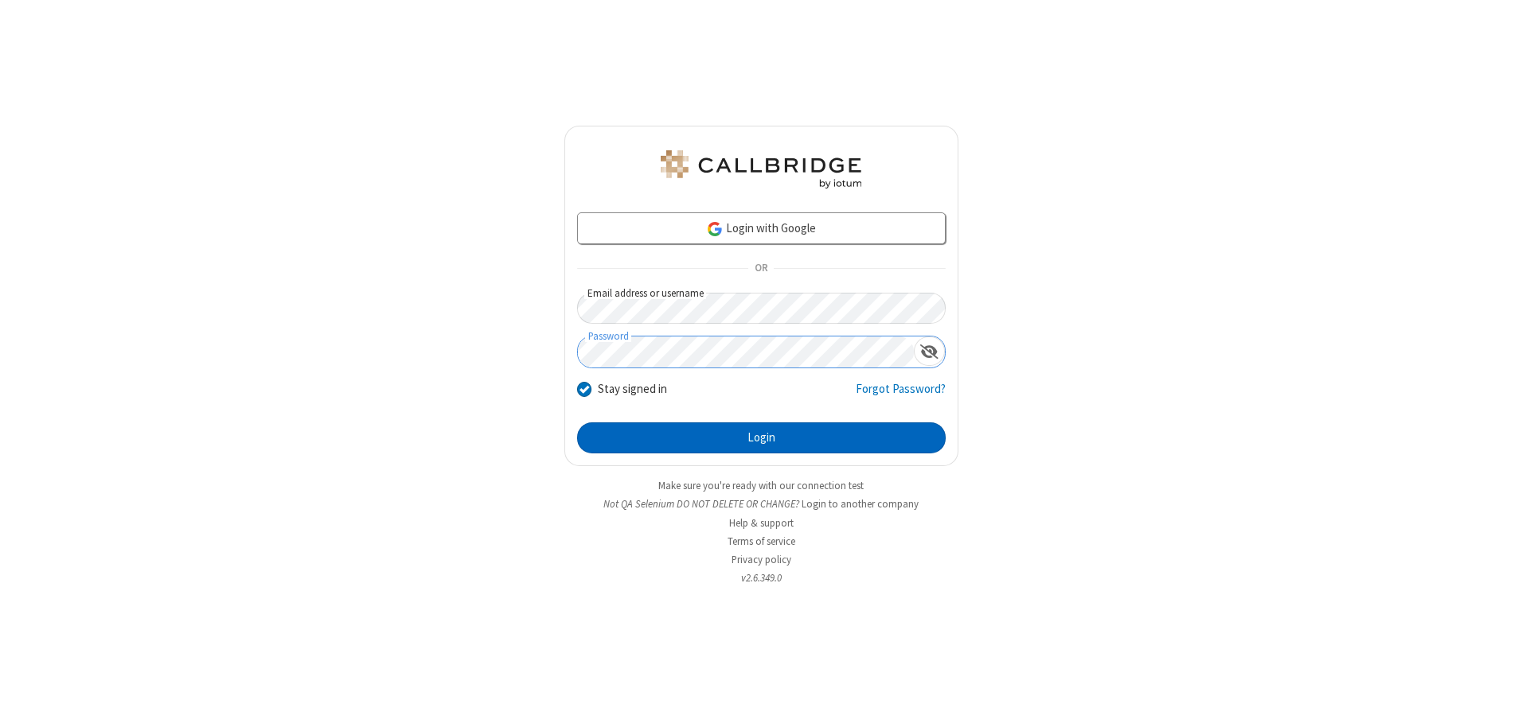
click at [761, 438] on button "Login" at bounding box center [761, 439] width 368 height 32
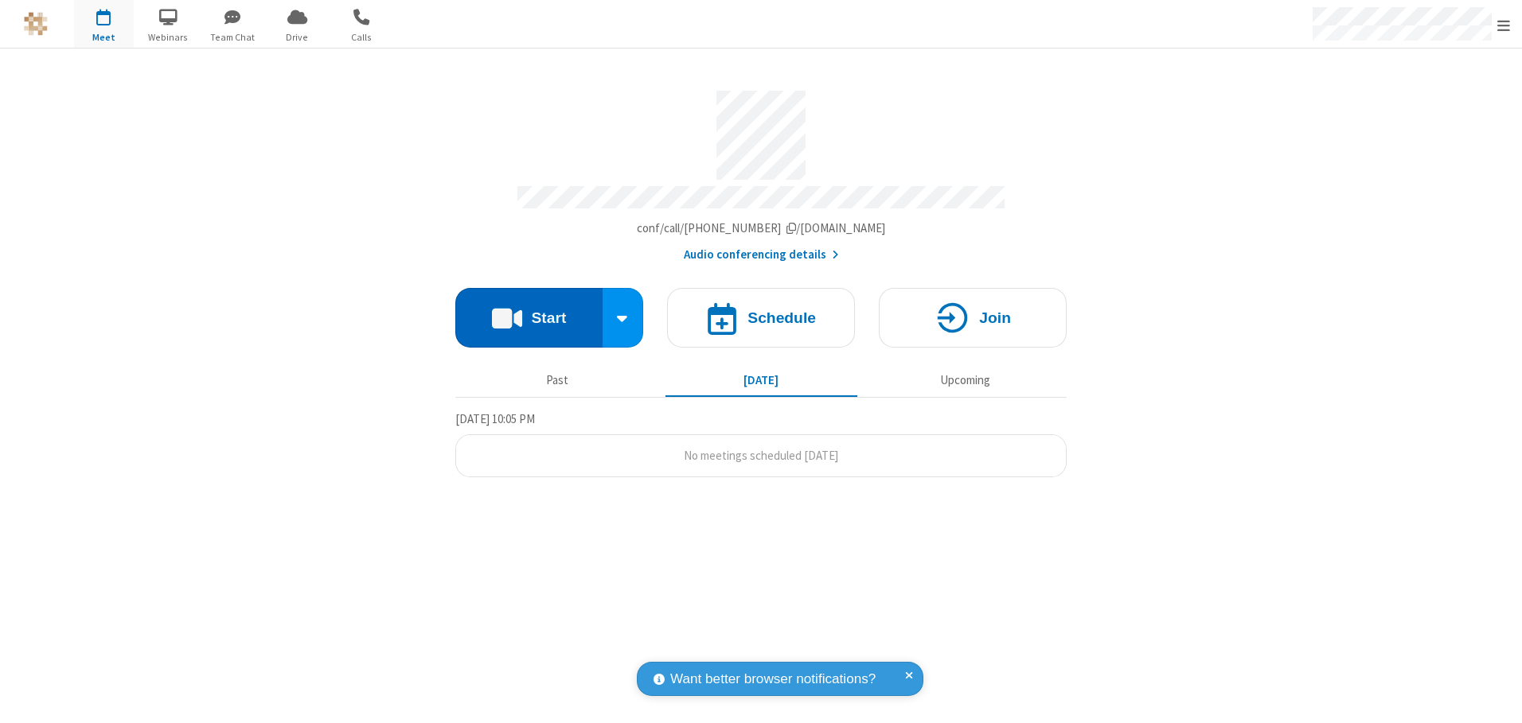
click at [528, 312] on button "Start" at bounding box center [528, 318] width 147 height 60
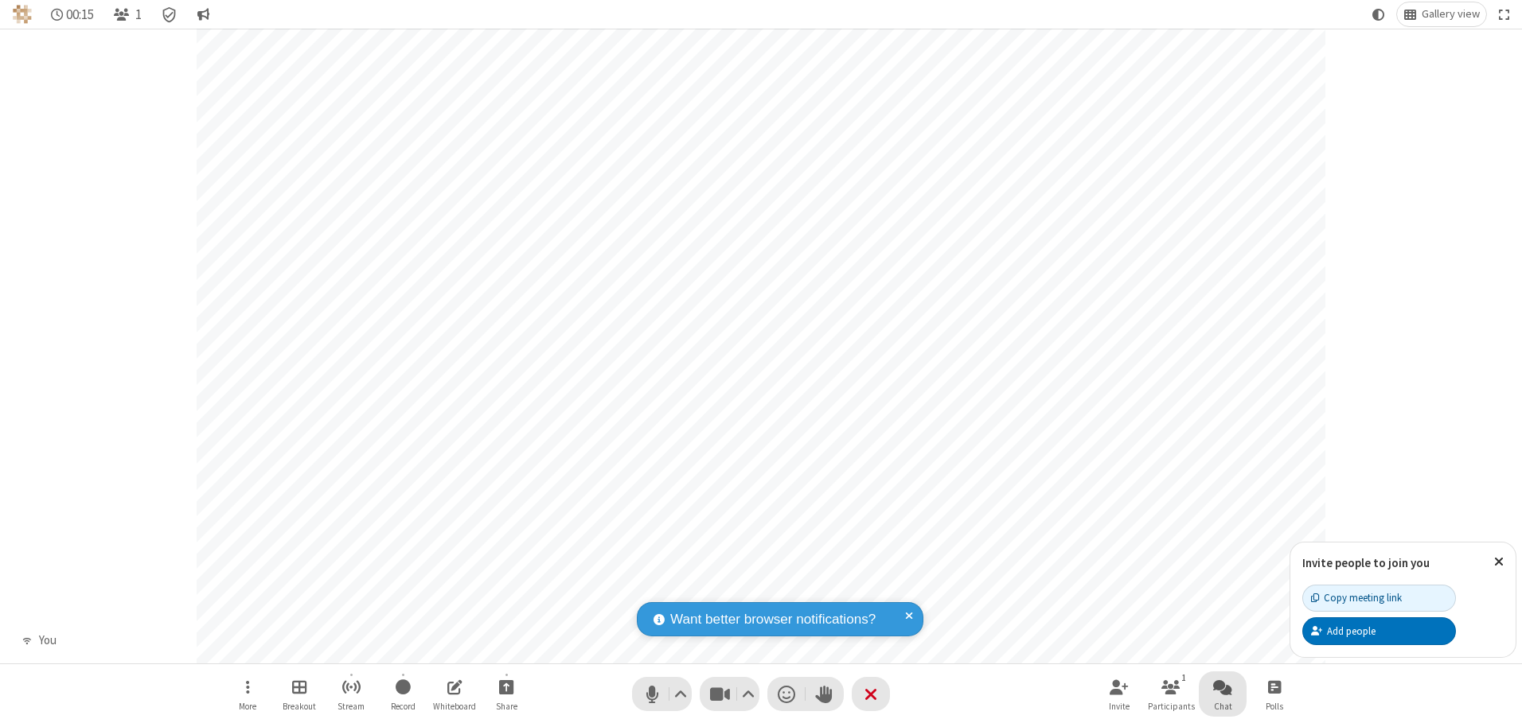
click at [1222, 687] on span "Open chat" at bounding box center [1222, 687] width 19 height 20
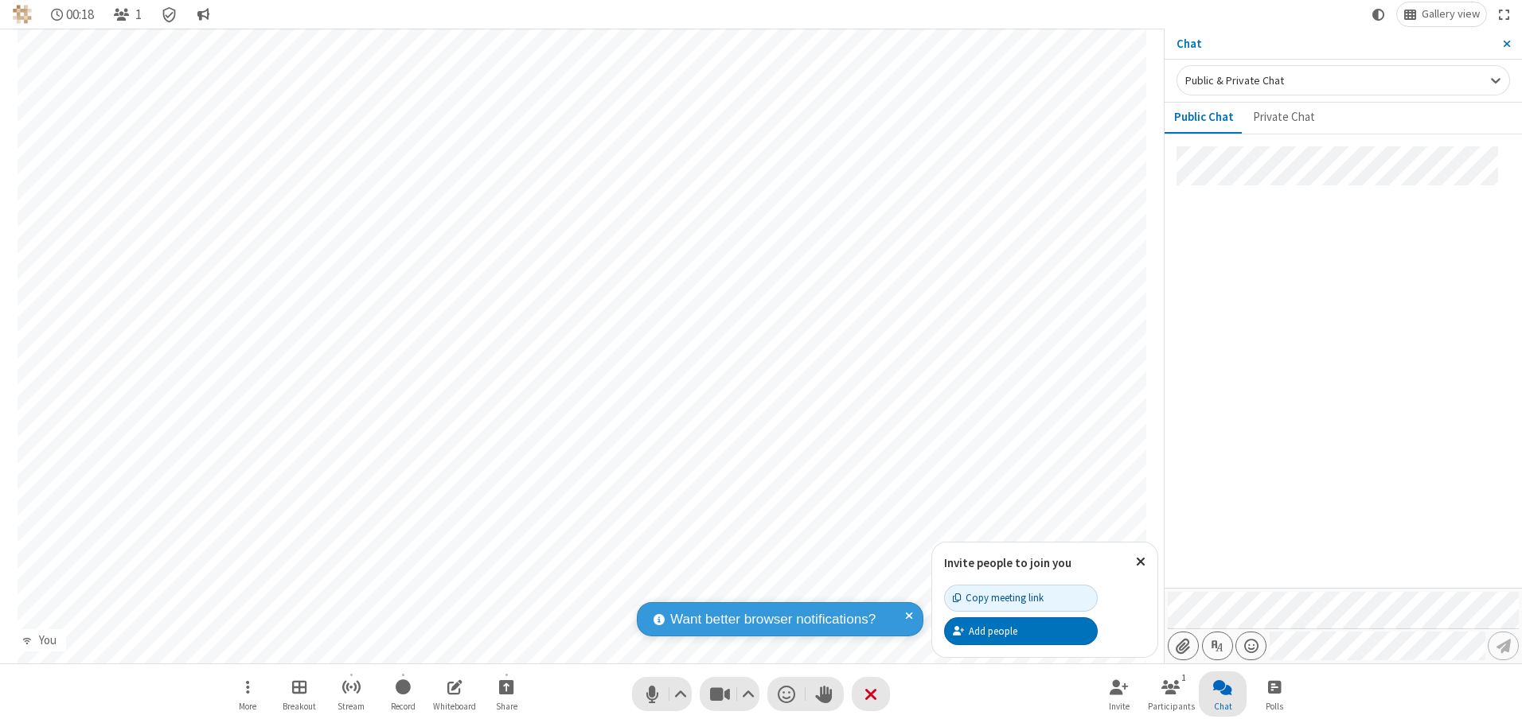
type input "C:\fakepath\doc_test.docx"
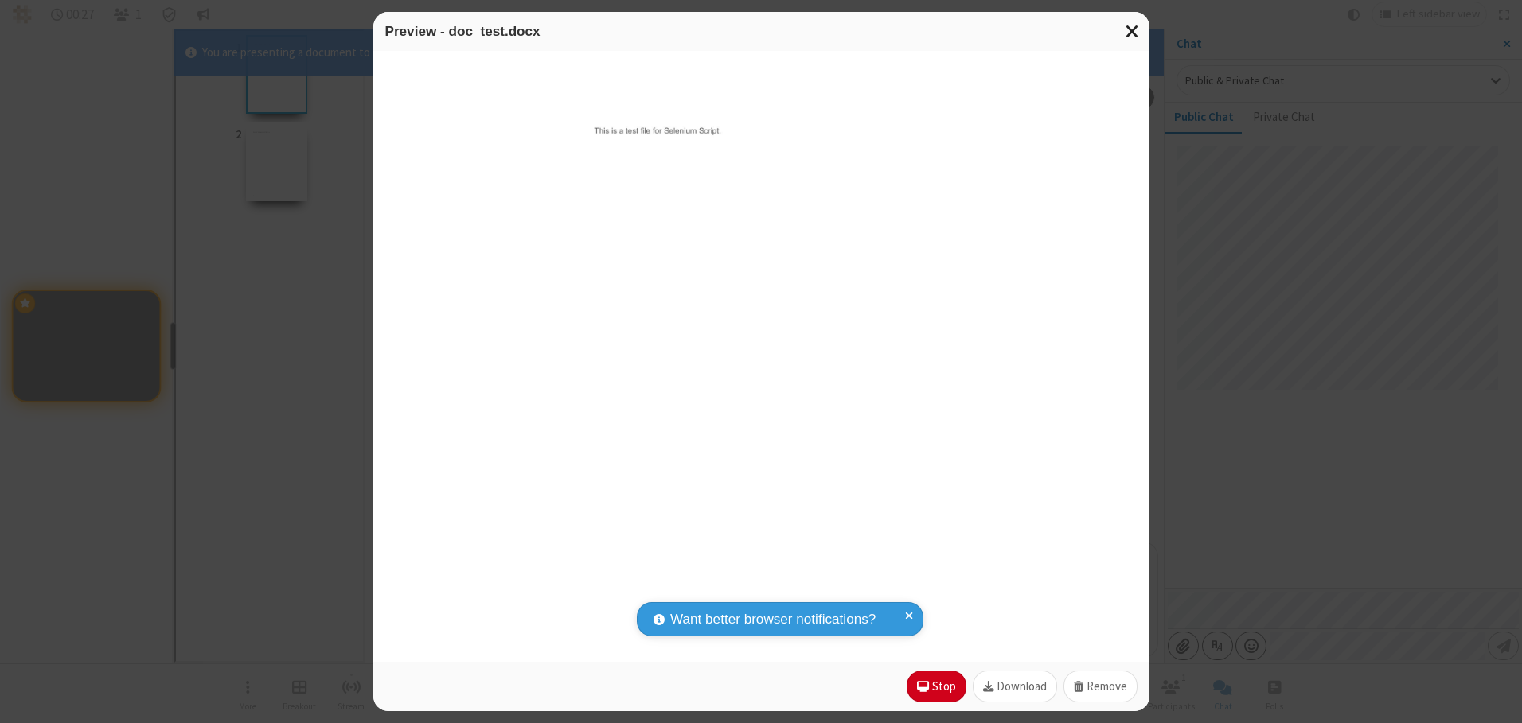
click at [1132, 31] on span "Close modal" at bounding box center [1132, 31] width 14 height 21
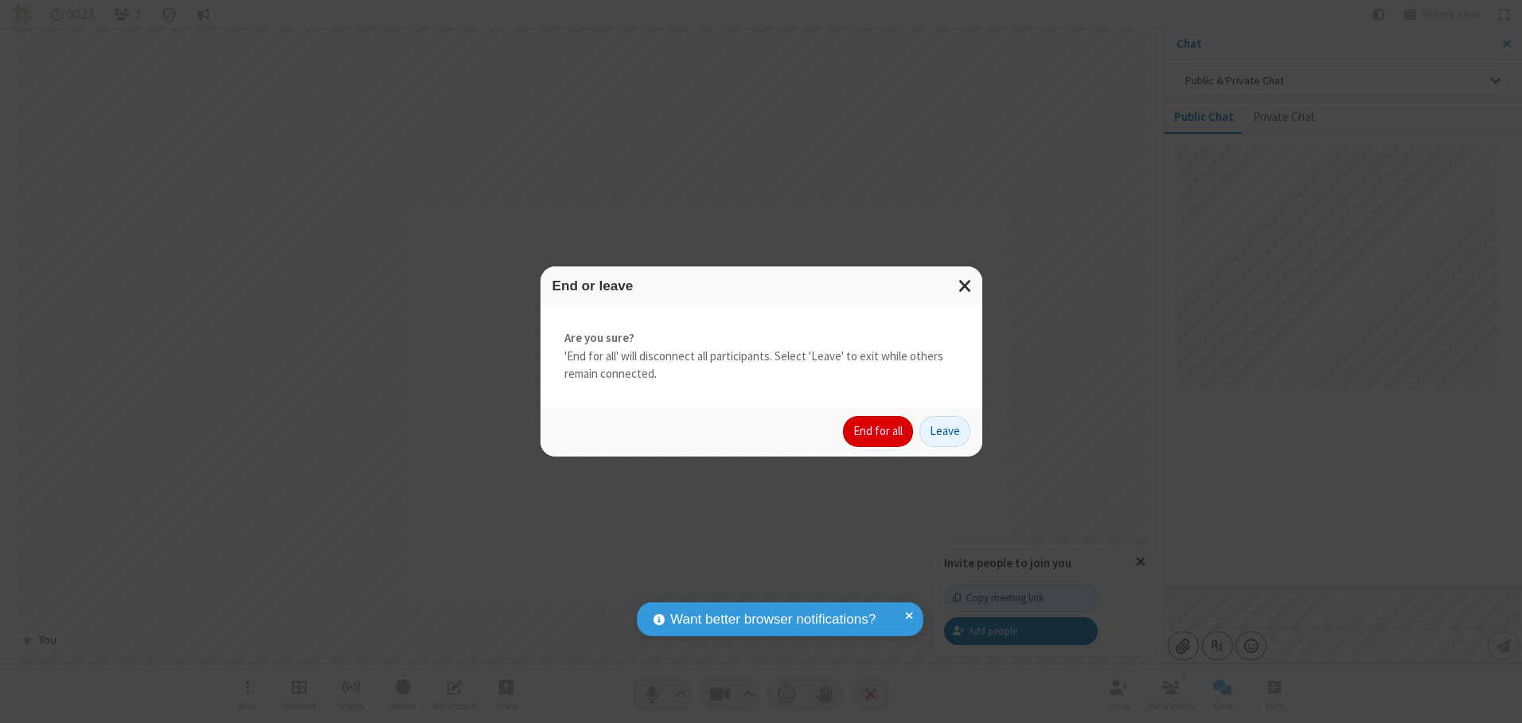
click at [879, 431] on button "End for all" at bounding box center [878, 432] width 70 height 32
